Goal: Contribute content

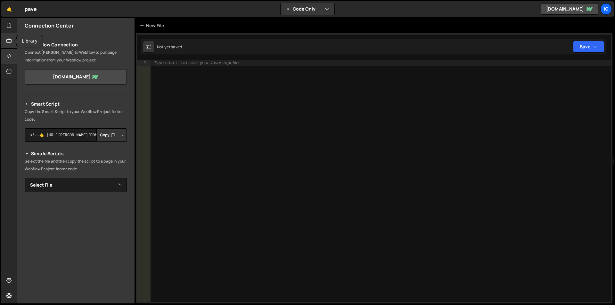
click at [7, 43] on icon at bounding box center [8, 40] width 5 height 7
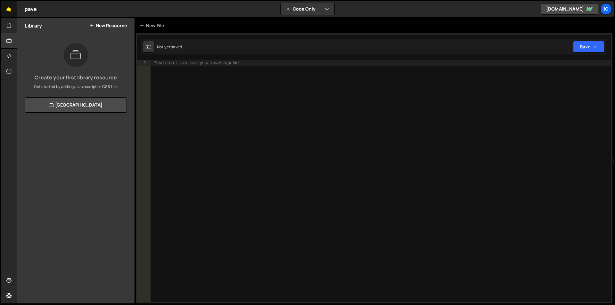
click at [7, 14] on link "🤙" at bounding box center [9, 8] width 16 height 15
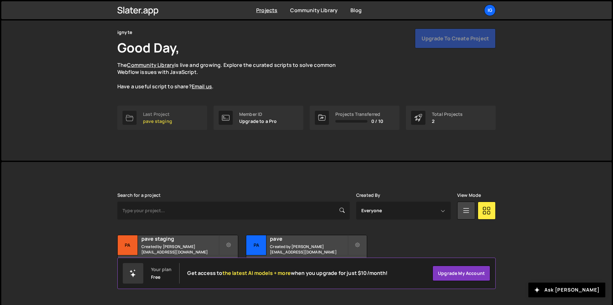
scroll to position [25, 0]
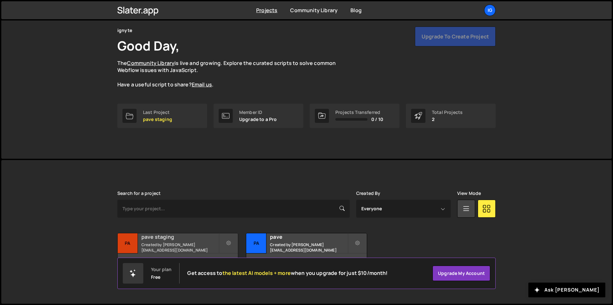
click at [188, 246] on small "Created by sam@ignyte.studio" at bounding box center [179, 247] width 77 height 11
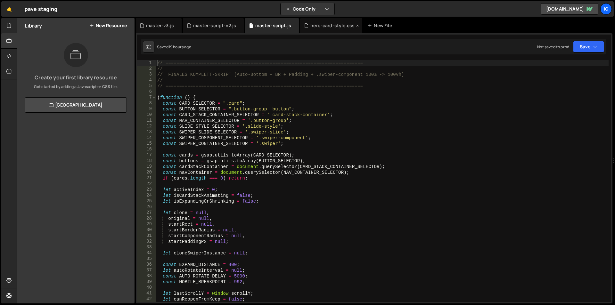
click at [315, 26] on div "hero-card-style.css" at bounding box center [332, 25] width 44 height 6
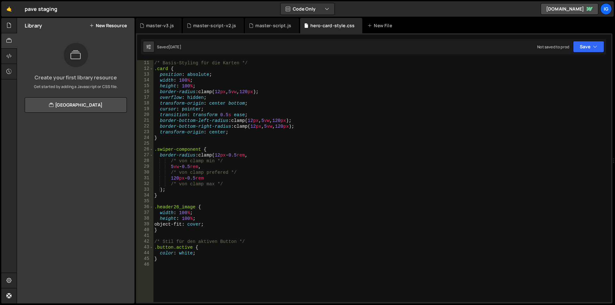
scroll to position [96, 0]
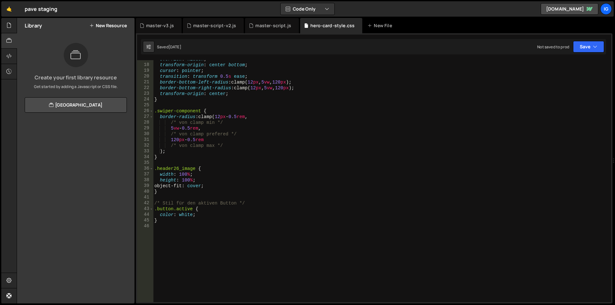
click at [195, 243] on div "overflow : hidden ; transform-origin : center bottom ; cursor : pointer ; trans…" at bounding box center [381, 183] width 456 height 254
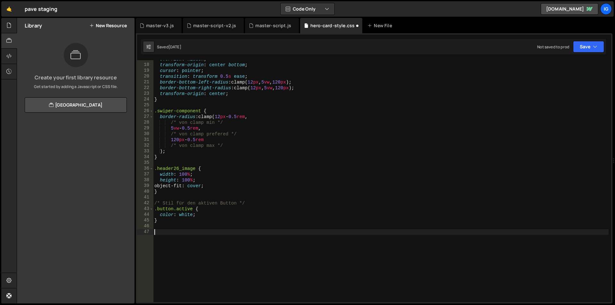
paste textarea "video-spheres"
click at [153, 234] on div "overflow : hidden ; transform-origin : center bottom ; cursor : pointer ; trans…" at bounding box center [381, 183] width 456 height 254
click at [221, 235] on div "overflow : hidden ; transform-origin : center bottom ; cursor : pointer ; trans…" at bounding box center [381, 183] width 456 height 254
type textarea ".video-spheres {"
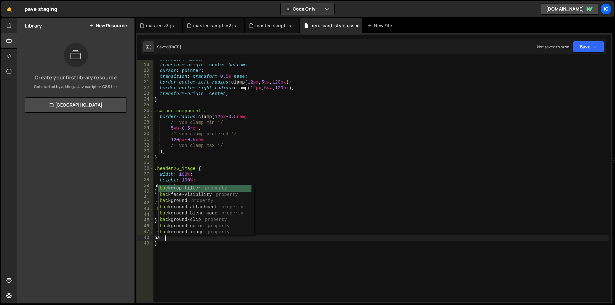
type textarea "b"
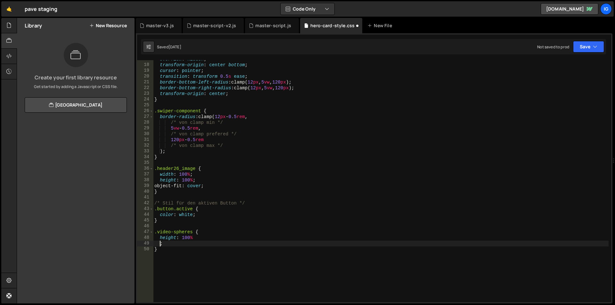
scroll to position [0, 1]
type textarea "height: 100%;"
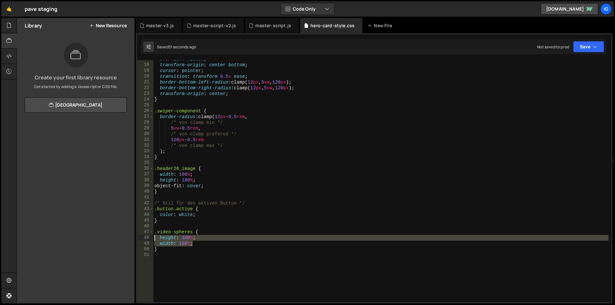
drag, startPoint x: 195, startPoint y: 246, endPoint x: 153, endPoint y: 236, distance: 42.5
click at [153, 236] on div "overflow : hidden ; transform-origin : center bottom ; cursor : pointer ; trans…" at bounding box center [381, 183] width 456 height 254
click at [197, 250] on div "overflow : hidden ; transform-origin : center bottom ; cursor : pointer ; trans…" at bounding box center [381, 183] width 456 height 254
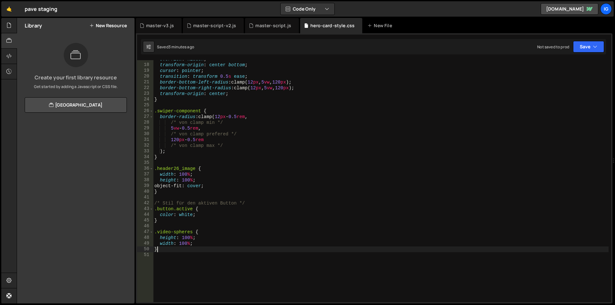
scroll to position [0, 1]
click at [197, 245] on div "overflow : hidden ; transform-origin : center bottom ; cursor : pointer ; trans…" at bounding box center [381, 183] width 456 height 254
type textarea "width: 100%;"
type textarea "border-radius: 100%;"
